Goal: Task Accomplishment & Management: Manage account settings

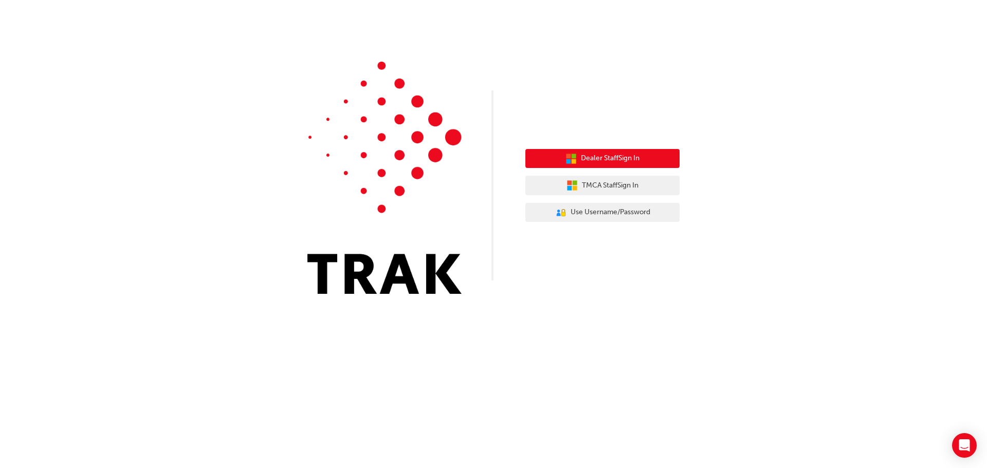
click at [607, 159] on span "Dealer Staff Sign In" at bounding box center [610, 159] width 59 height 12
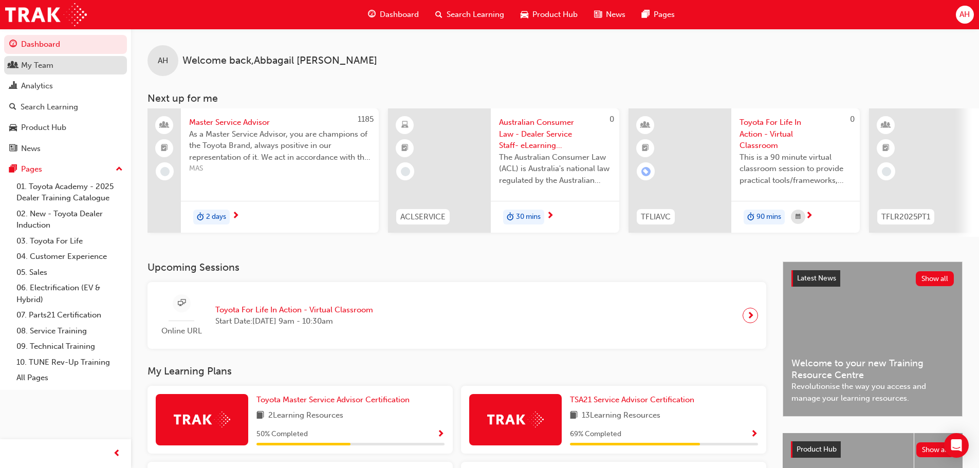
click at [71, 71] on link "My Team" at bounding box center [65, 65] width 123 height 19
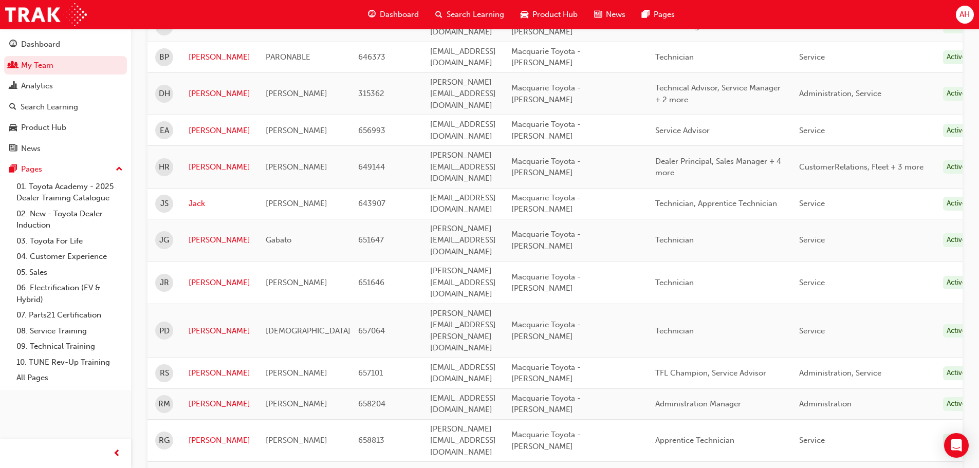
scroll to position [254, 0]
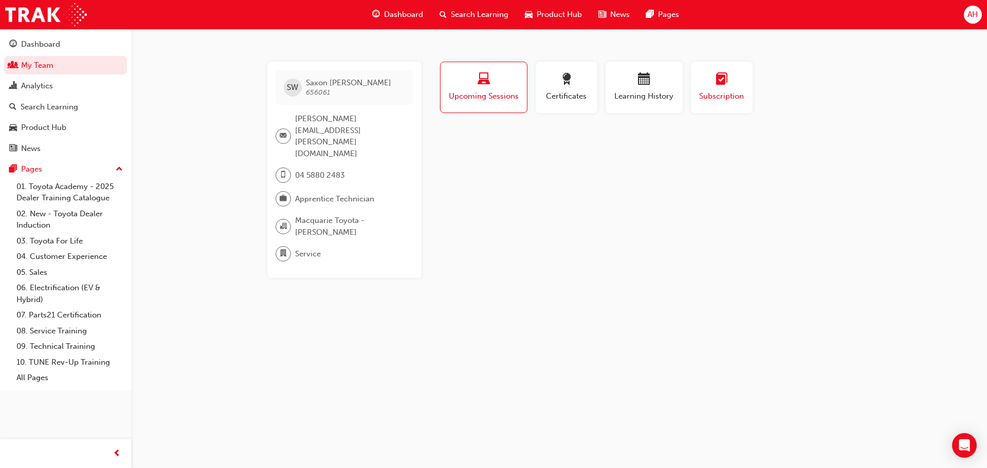
click at [721, 89] on div "Subscription" at bounding box center [722, 87] width 46 height 29
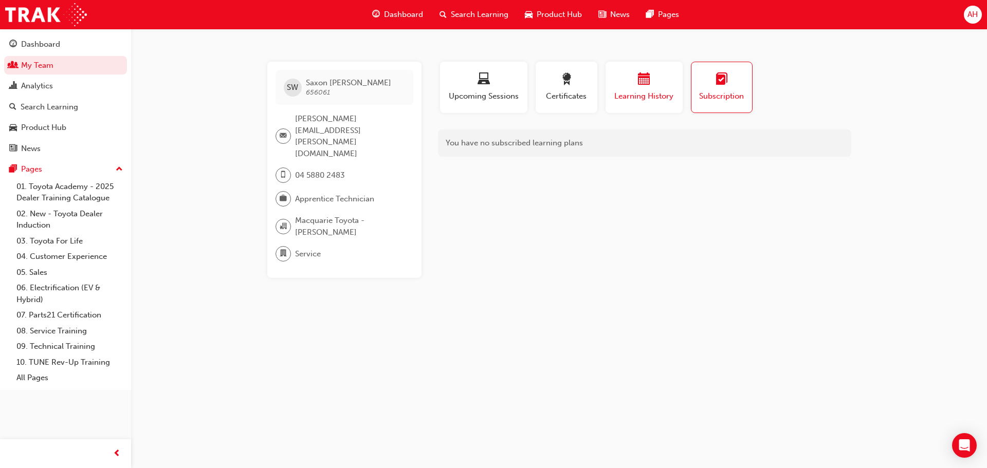
click at [654, 104] on button "Learning History" at bounding box center [644, 87] width 77 height 51
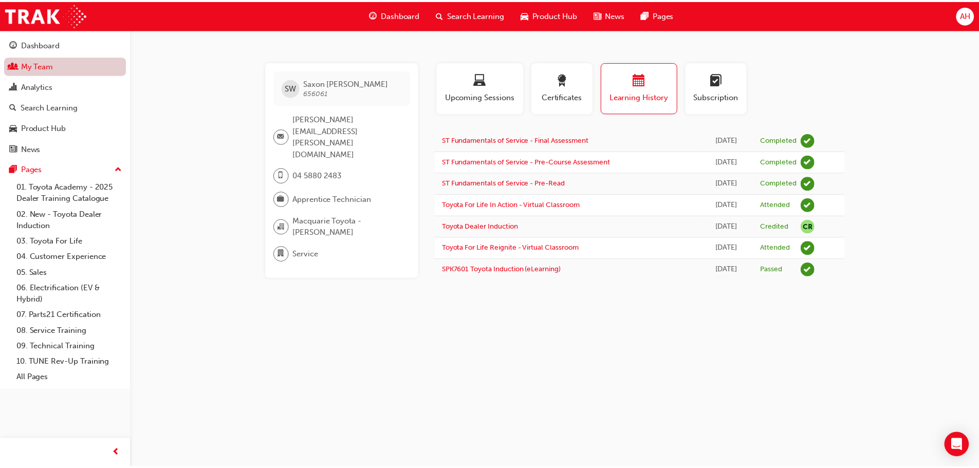
scroll to position [254, 0]
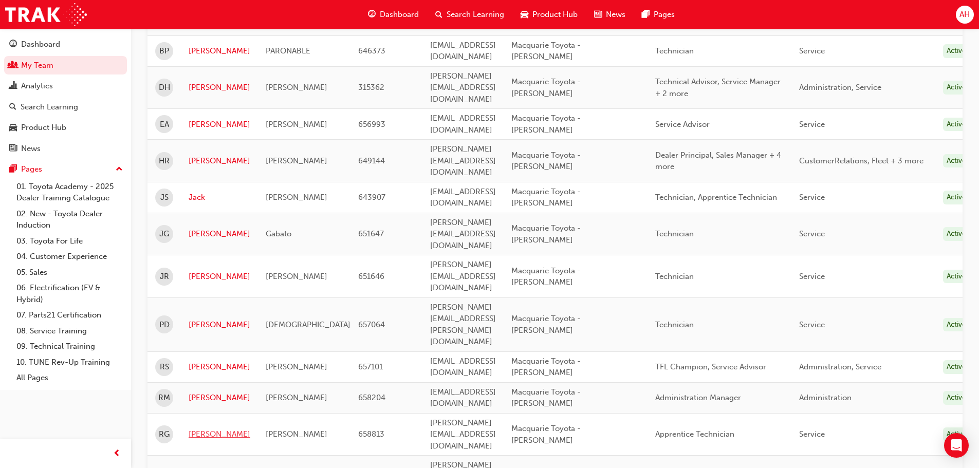
click at [196, 429] on link "Ryan" at bounding box center [220, 435] width 62 height 12
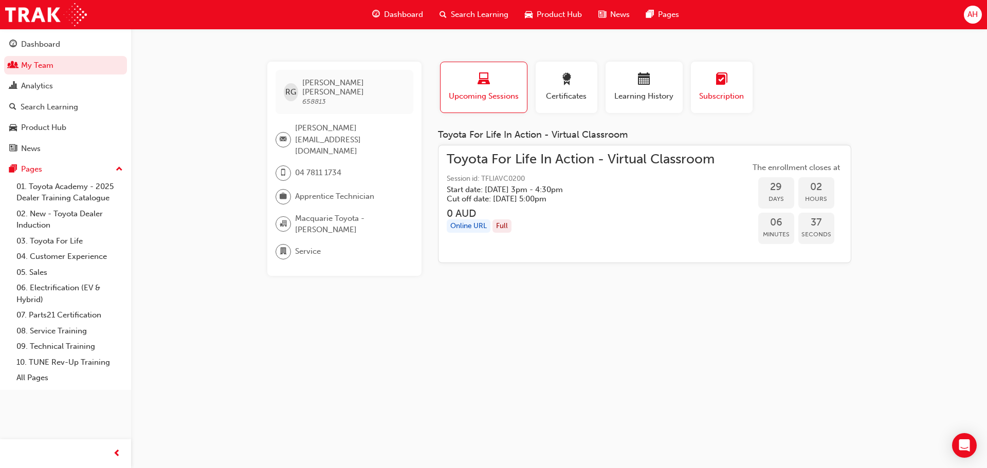
click at [724, 84] on span "learningplan-icon" at bounding box center [722, 80] width 12 height 14
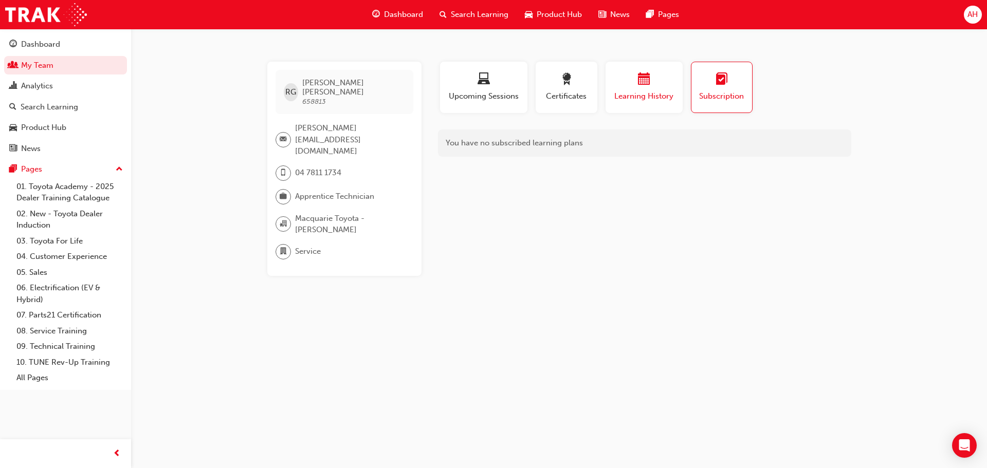
click at [625, 99] on span "Learning History" at bounding box center [644, 96] width 62 height 12
